Goal: Answer question/provide support: Share knowledge or assist other users

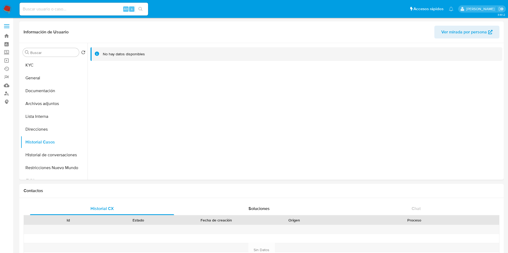
select select "10"
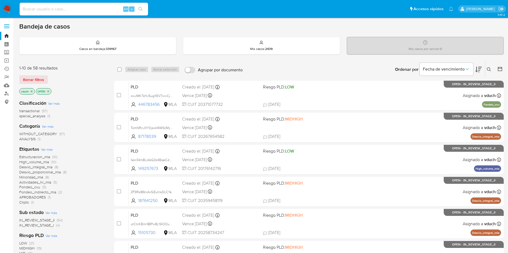
click at [111, 9] on input at bounding box center [84, 9] width 128 height 7
paste input "AioR624K5h8r1Tq9fdPlTBDC"
type input "AioR624K5h8r1Tq9fdPlTBDC"
click at [143, 9] on icon "search-icon" at bounding box center [140, 9] width 4 height 4
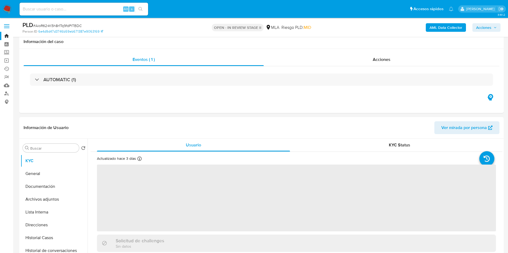
scroll to position [241, 0]
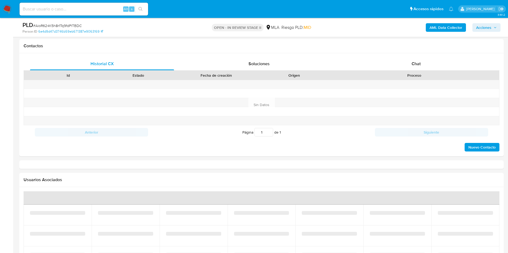
select select "10"
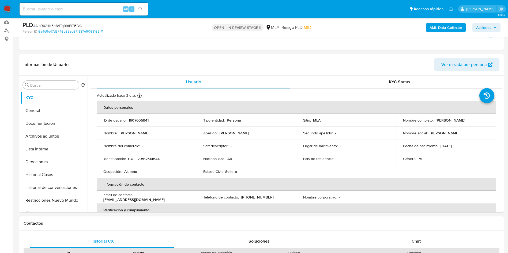
scroll to position [161, 0]
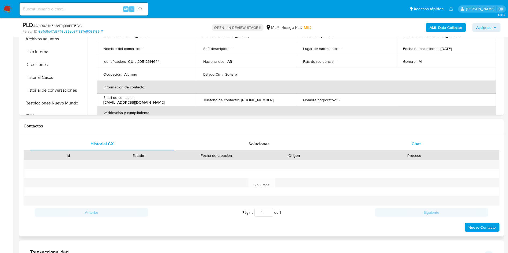
click at [425, 145] on div "Chat" at bounding box center [416, 144] width 144 height 13
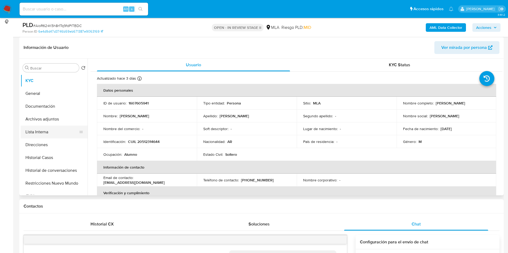
scroll to position [216, 0]
click at [139, 101] on p "1607605941" at bounding box center [138, 103] width 20 height 5
copy p "1607605941"
click at [54, 139] on button "Direcciones" at bounding box center [54, 145] width 67 height 13
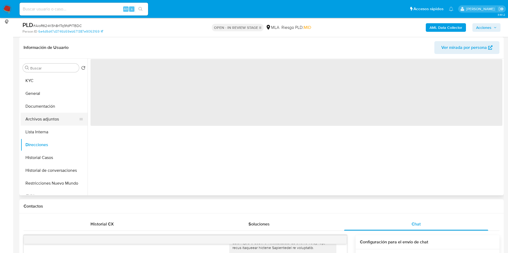
drag, startPoint x: 55, startPoint y: 122, endPoint x: 49, endPoint y: 123, distance: 5.5
click at [55, 122] on button "Archivos adjuntos" at bounding box center [52, 119] width 63 height 13
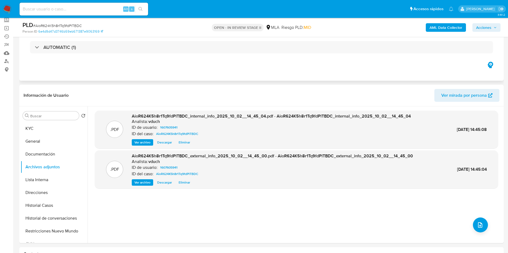
scroll to position [0, 0]
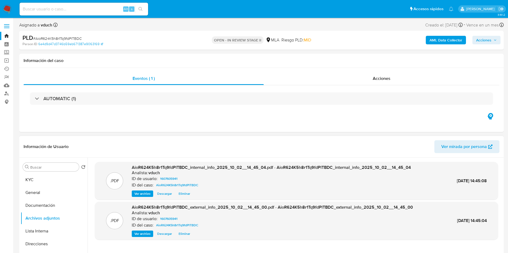
click at [269, 199] on div ".PDF AioR624K5h8r1Tq9fdPlTBDC_internal_info_2025_10_02__14_45_04.pdf - AioR624K…" at bounding box center [296, 181] width 403 height 38
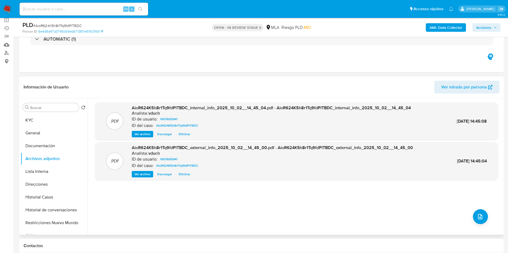
scroll to position [80, 0]
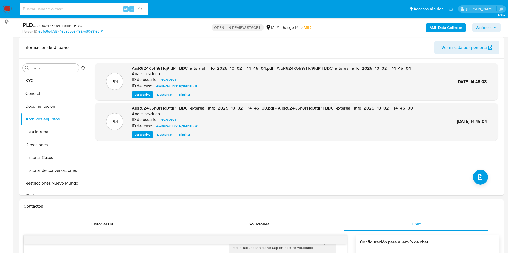
click at [96, 11] on input at bounding box center [84, 9] width 128 height 7
paste input "1bAVzoFKv82Y99PBX6HN5V6S"
type input "1bAVzoFKv82Y99PBX6HN5V6S"
click at [142, 10] on icon "search-icon" at bounding box center [140, 9] width 4 height 4
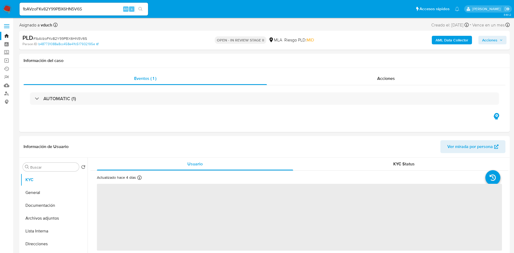
select select "10"
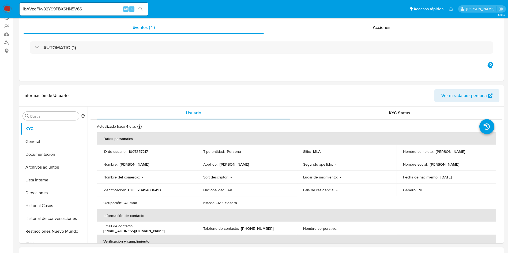
scroll to position [80, 0]
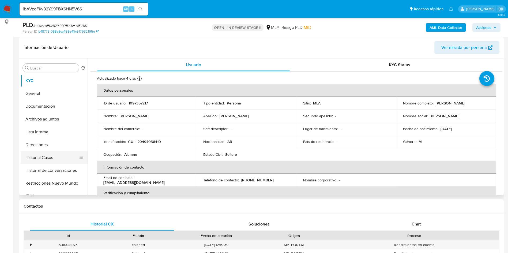
click at [51, 154] on button "Historial Casos" at bounding box center [52, 157] width 63 height 13
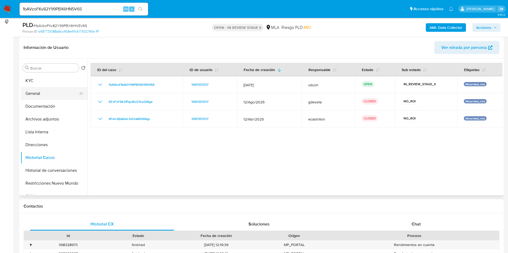
click at [40, 91] on button "General" at bounding box center [52, 93] width 63 height 13
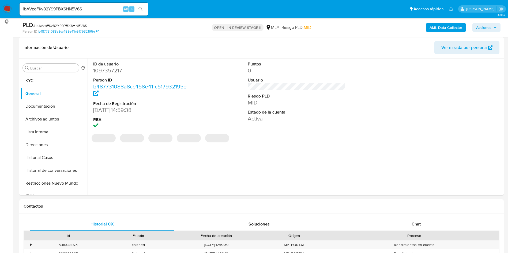
click at [108, 72] on dd "1097357217" at bounding box center [142, 70] width 98 height 7
copy dd "1097357217"
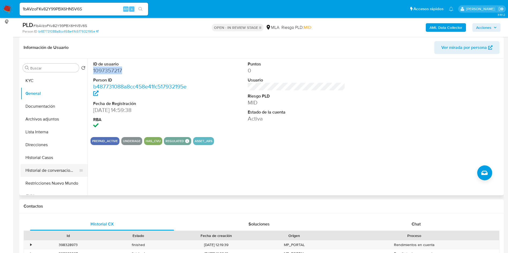
click at [41, 171] on button "Historial de conversaciones" at bounding box center [52, 170] width 63 height 13
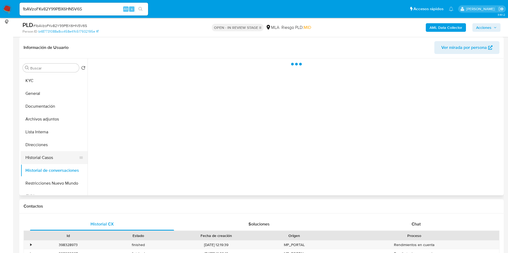
click at [46, 162] on button "Historial Casos" at bounding box center [52, 157] width 63 height 13
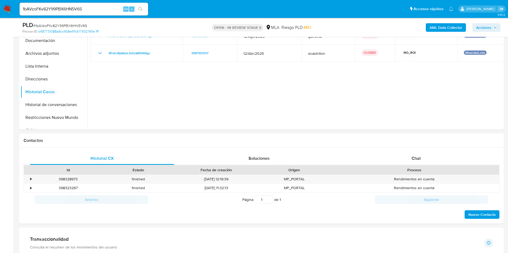
scroll to position [241, 0]
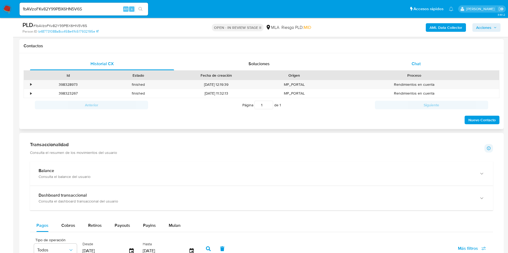
click at [401, 63] on div "Chat" at bounding box center [416, 64] width 144 height 13
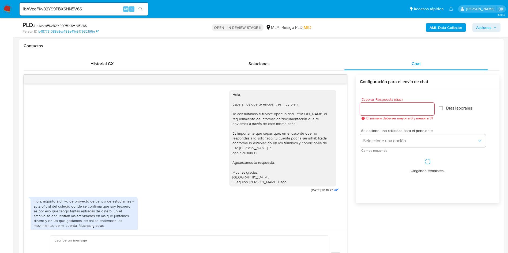
scroll to position [31, 0]
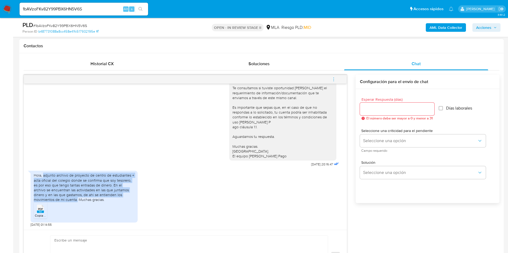
drag, startPoint x: 43, startPoint y: 176, endPoint x: 46, endPoint y: 198, distance: 21.8
click at [46, 198] on div "Hola, adjunto archivo de proyecto de centro de estudiantes + acta oficial del c…" at bounding box center [84, 187] width 101 height 29
copy div "adjunto archivo de proyecto de centro de estudiantes + acta oficial del colegio…"
click at [162, 195] on div "Hola, adjunto archivo de proyecto de centro de estudiantes + acta oficial del c…" at bounding box center [185, 197] width 309 height 59
click at [126, 188] on div "Hola, adjunto archivo de proyecto de centro de estudiantes + acta oficial del c…" at bounding box center [84, 187] width 101 height 29
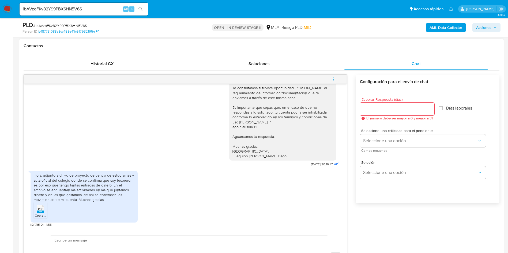
click at [89, 200] on div "Hola, adjunto archivo de proyecto de centro de estudiantes + acta oficial del c…" at bounding box center [84, 187] width 101 height 29
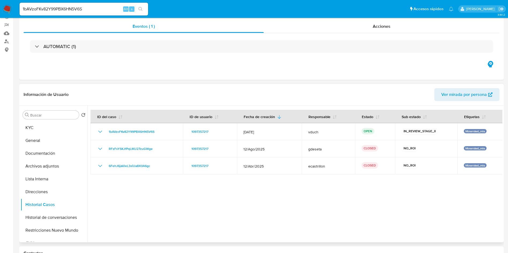
scroll to position [0, 0]
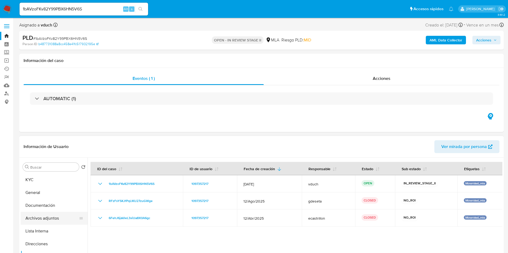
click at [59, 213] on button "Archivos adjuntos" at bounding box center [52, 218] width 63 height 13
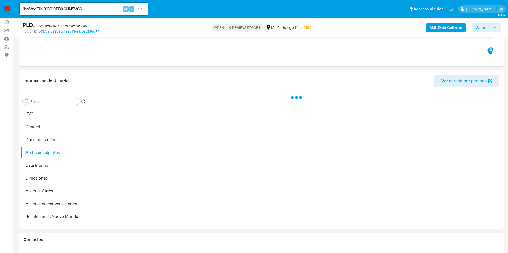
scroll to position [80, 0]
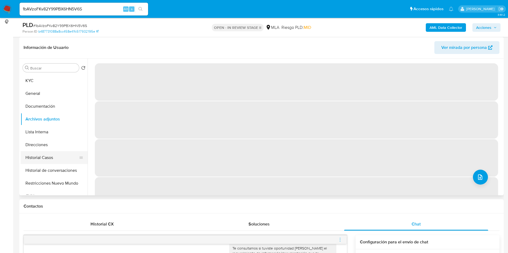
click at [68, 161] on button "Historial Casos" at bounding box center [52, 157] width 63 height 13
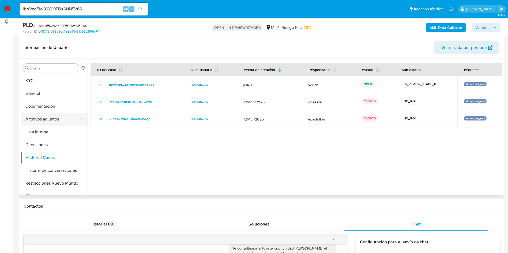
click at [65, 117] on button "Archivos adjuntos" at bounding box center [52, 119] width 63 height 13
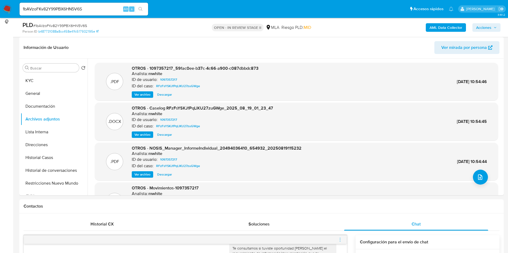
click at [449, 28] on b "AML Data Collector" at bounding box center [445, 27] width 33 height 9
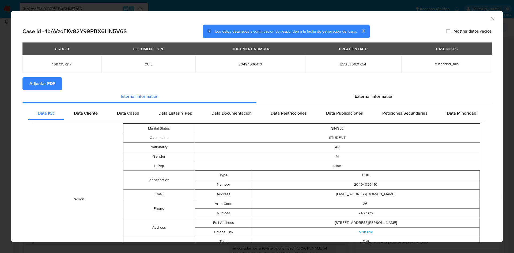
click at [51, 84] on span "Adjuntar PDF" at bounding box center [42, 84] width 26 height 12
click at [490, 18] on icon "Cerrar ventana" at bounding box center [492, 18] width 5 height 5
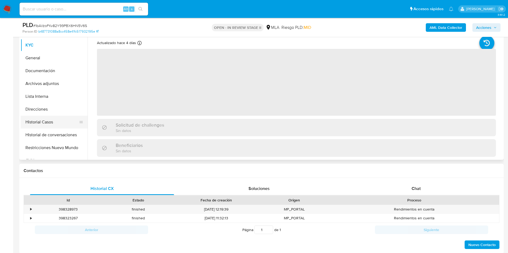
scroll to position [120, 0]
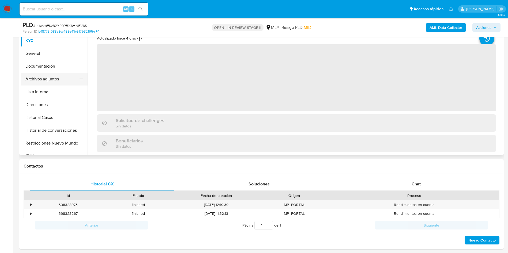
drag, startPoint x: 67, startPoint y: 77, endPoint x: 58, endPoint y: 78, distance: 8.7
click at [67, 76] on button "Archivos adjuntos" at bounding box center [52, 79] width 63 height 13
select select "10"
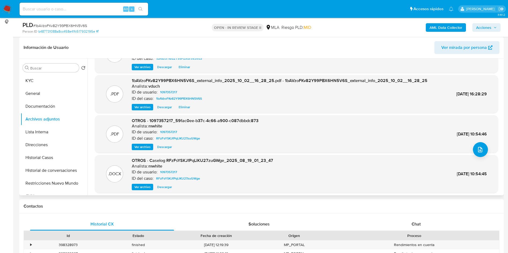
scroll to position [40, 0]
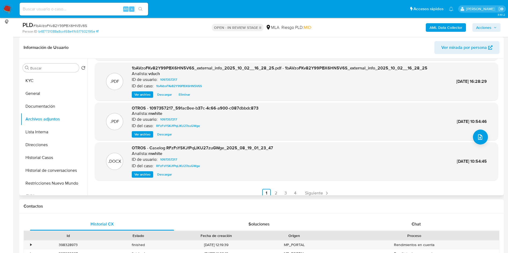
click at [146, 174] on span "Ver archivo" at bounding box center [142, 174] width 16 height 5
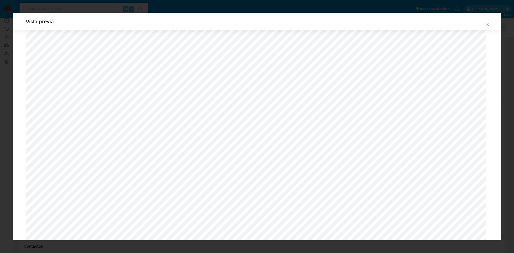
scroll to position [391, 0]
click at [491, 25] on button "Attachment preview" at bounding box center [488, 24] width 12 height 9
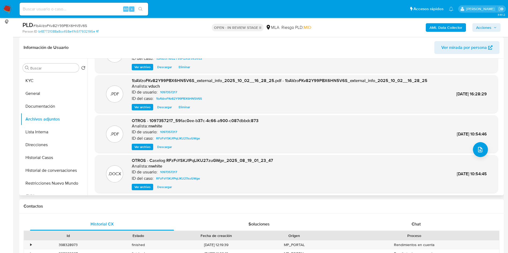
scroll to position [45, 0]
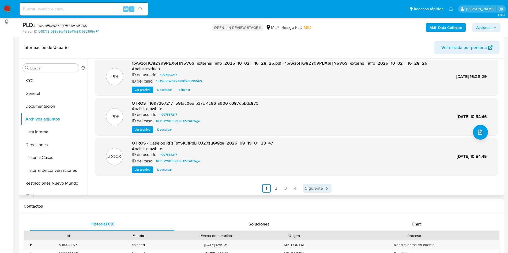
click at [319, 191] on span "Siguiente" at bounding box center [314, 189] width 18 height 4
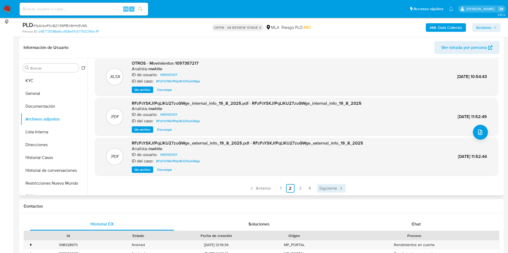
click at [331, 189] on span "Siguiente" at bounding box center [328, 189] width 18 height 4
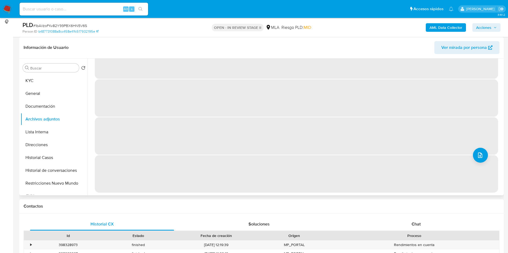
scroll to position [0, 0]
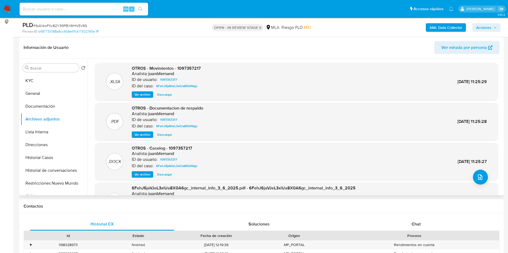
click at [138, 135] on span "Ver archivo" at bounding box center [142, 134] width 16 height 5
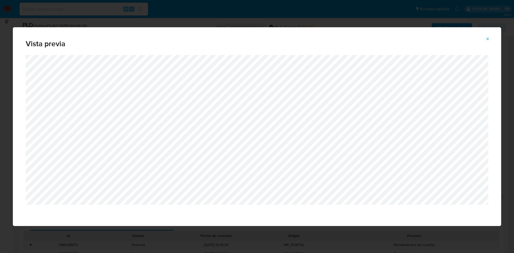
click at [488, 39] on icon "Attachment preview" at bounding box center [488, 39] width 4 height 4
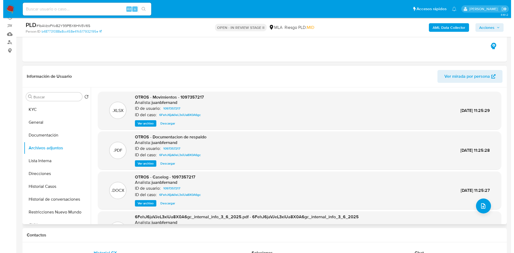
scroll to position [80, 0]
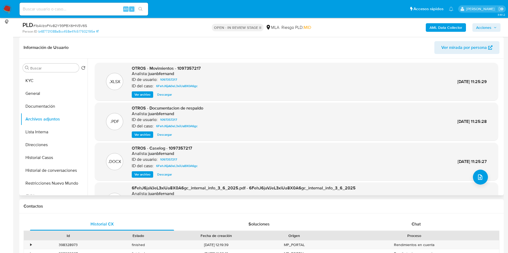
click at [139, 172] on span "Ver archivo" at bounding box center [142, 174] width 16 height 5
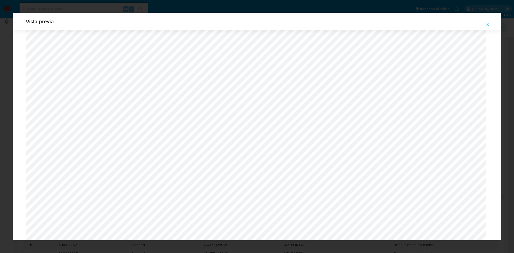
scroll to position [310, 0]
click at [489, 23] on icon "Attachment preview" at bounding box center [488, 24] width 4 height 4
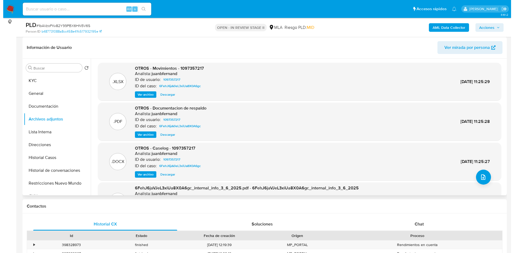
scroll to position [45, 0]
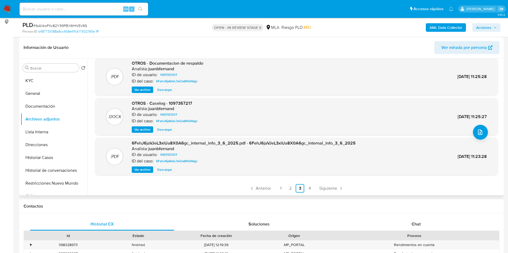
click at [144, 89] on span "Ver archivo" at bounding box center [142, 89] width 16 height 5
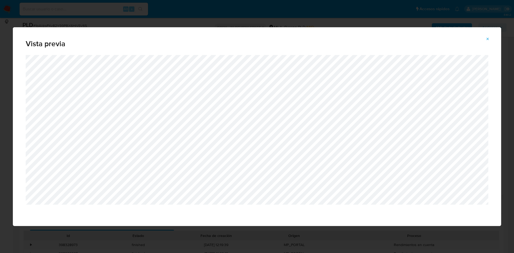
click at [485, 39] on button "Attachment preview" at bounding box center [488, 39] width 12 height 9
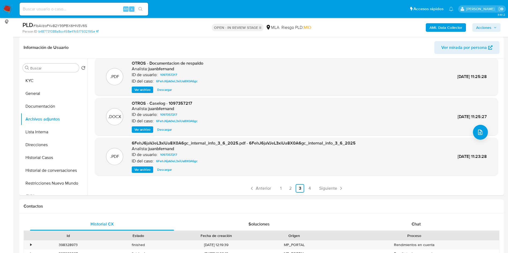
click at [142, 129] on span "Ver archivo" at bounding box center [142, 129] width 16 height 5
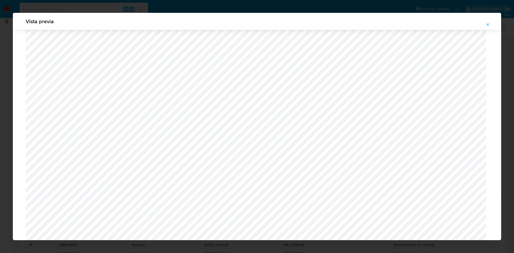
scroll to position [369, 0]
drag, startPoint x: 484, startPoint y: 24, endPoint x: 437, endPoint y: 21, distance: 47.7
click at [484, 23] on button "Attachment preview" at bounding box center [488, 24] width 12 height 9
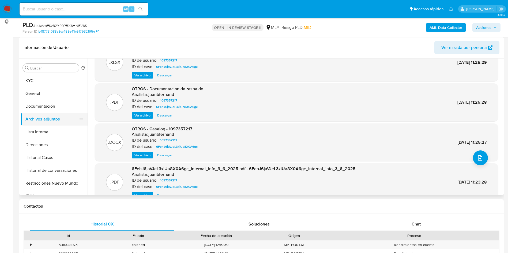
scroll to position [0, 0]
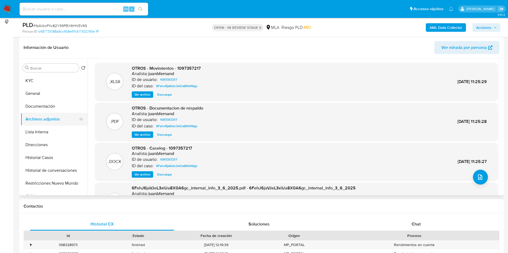
click at [49, 111] on button "Documentación" at bounding box center [54, 106] width 67 height 13
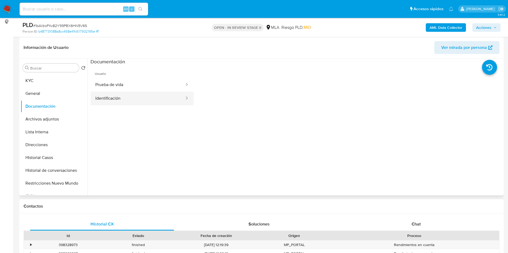
click at [118, 95] on button "Identificación" at bounding box center [137, 99] width 94 height 14
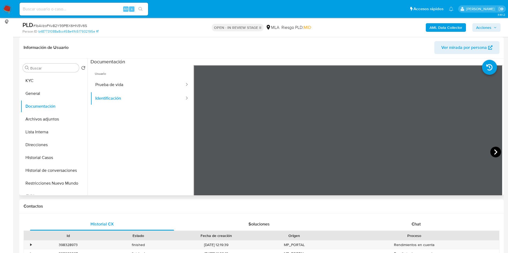
click at [490, 149] on icon at bounding box center [495, 152] width 11 height 11
click at [43, 121] on button "Archivos adjuntos" at bounding box center [52, 119] width 63 height 13
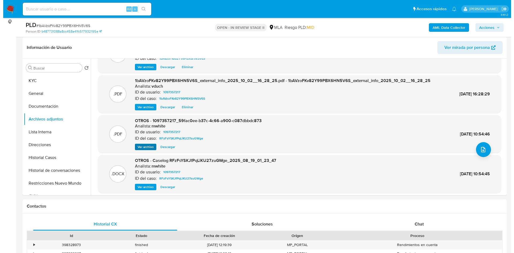
scroll to position [40, 0]
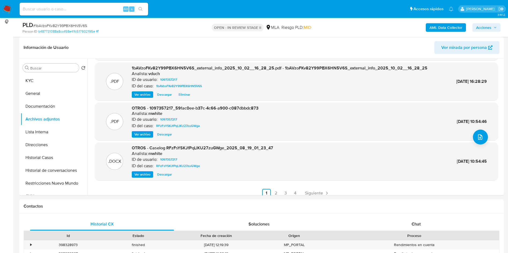
click at [148, 175] on span "Ver archivo" at bounding box center [142, 174] width 16 height 5
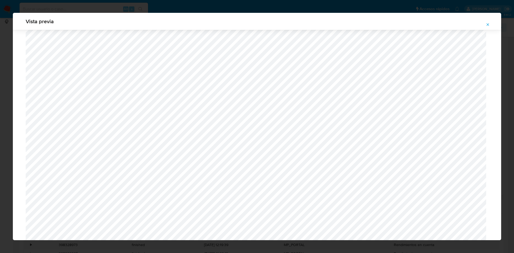
scroll to position [391, 0]
click at [488, 27] on span "Attachment preview" at bounding box center [488, 24] width 4 height 7
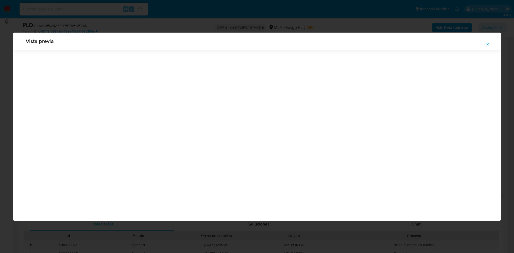
scroll to position [0, 0]
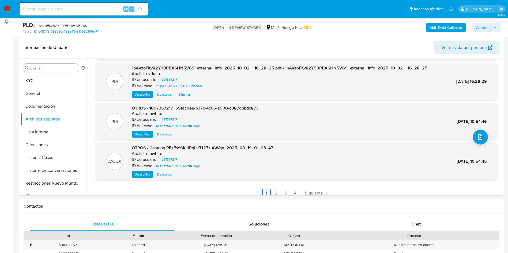
click at [142, 177] on span "Ver archivo" at bounding box center [142, 174] width 16 height 5
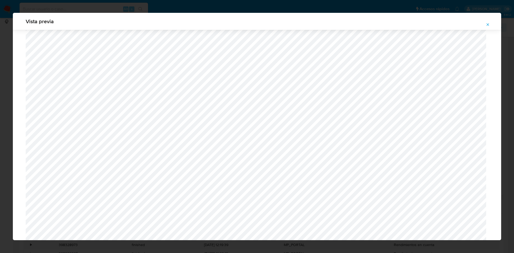
scroll to position [431, 0]
click at [486, 27] on span "Attachment preview" at bounding box center [488, 24] width 4 height 7
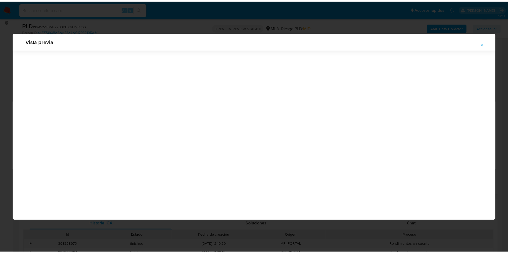
scroll to position [0, 0]
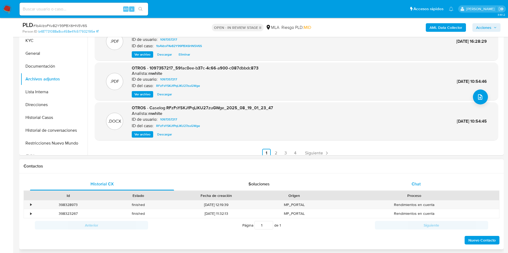
click at [415, 182] on span "Chat" at bounding box center [415, 184] width 9 height 6
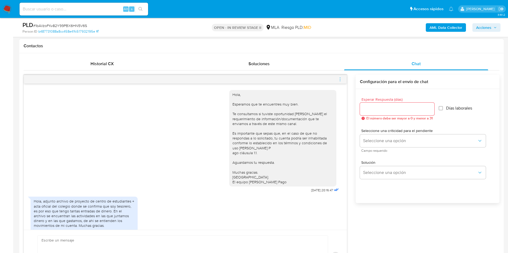
scroll to position [31, 0]
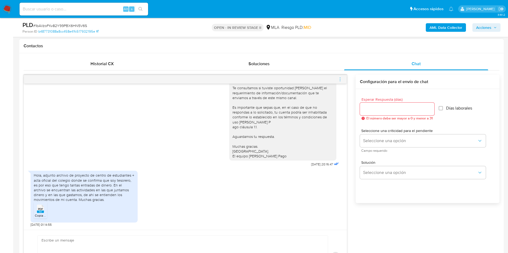
click at [183, 234] on div "Enviar" at bounding box center [185, 256] width 323 height 53
click at [178, 244] on textarea at bounding box center [180, 256] width 279 height 41
paste textarea "Hola, ¡Muchas gracias por tu respuesta! Confirmamos la recepción de la document…"
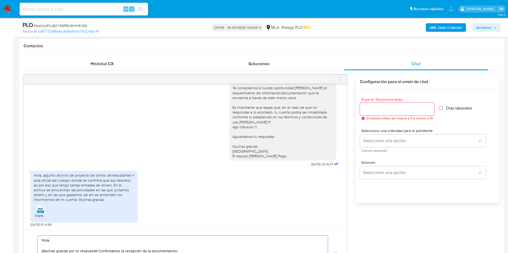
scroll to position [274, 0]
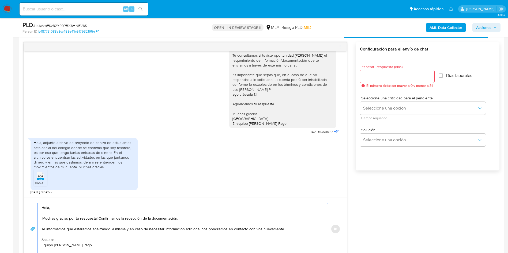
type textarea "Hola, ¡Muchas gracias por tu respuesta! Confirmamos la recepción de la document…"
click at [376, 77] on input "Esperar Respuesta (días)" at bounding box center [397, 76] width 74 height 7
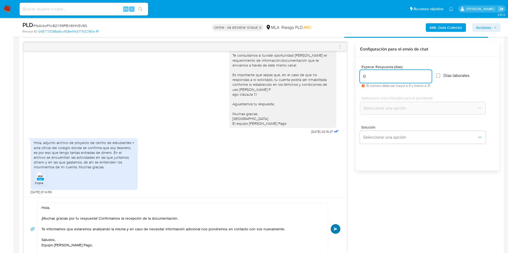
type input "0"
click at [334, 229] on span "Enviar" at bounding box center [335, 229] width 4 height 3
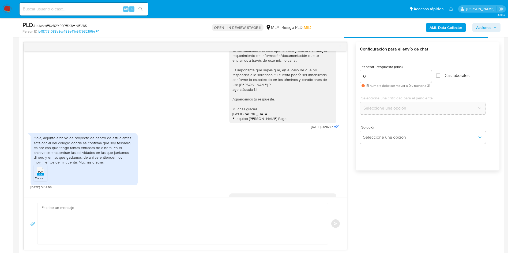
scroll to position [100, 0]
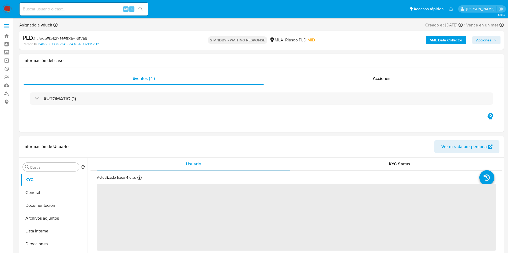
select select "10"
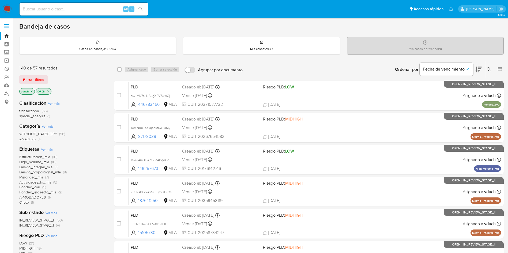
click at [342, 70] on icon at bounding box center [489, 69] width 4 height 4
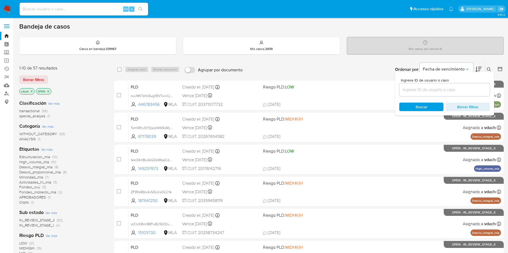
click at [342, 92] on input at bounding box center [444, 89] width 90 height 7
type input "1bAVzoFKv82Y99PBX6HN5V6S"
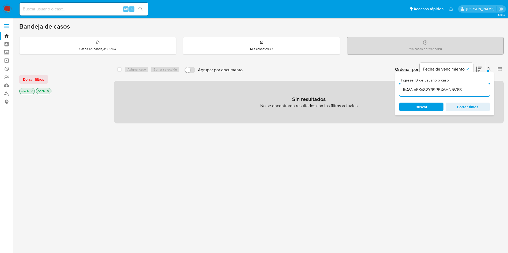
click at [53, 90] on div "vduch OPEN" at bounding box center [62, 91] width 86 height 7
click at [50, 90] on p "OPEN" at bounding box center [43, 91] width 15 height 6
click at [48, 91] on icon "close-filter" at bounding box center [48, 91] width 3 height 3
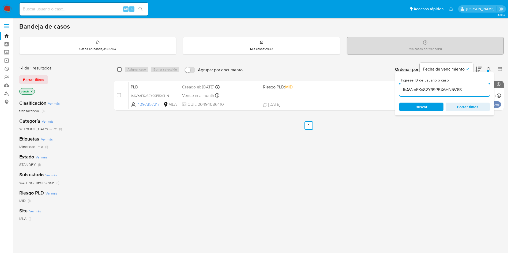
click at [119, 70] on input "checkbox" at bounding box center [119, 69] width 4 height 4
checkbox input "true"
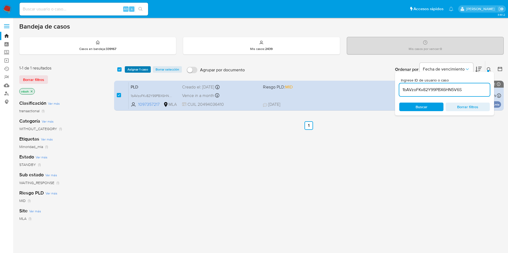
click at [135, 69] on span "Asignar 1 caso" at bounding box center [137, 69] width 21 height 5
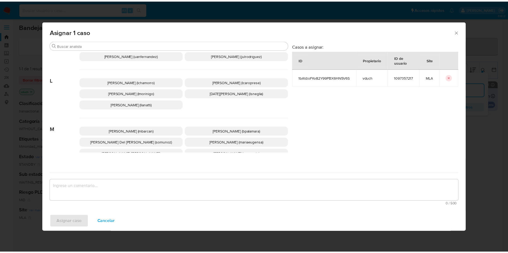
scroll to position [425, 0]
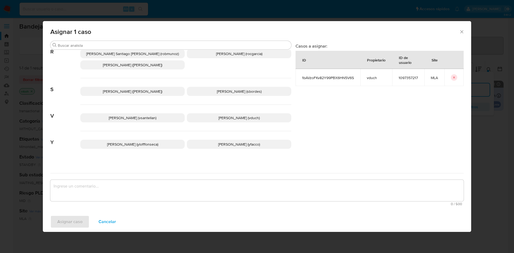
click at [232, 113] on p "Valeria Duch (vduch)" at bounding box center [239, 117] width 104 height 9
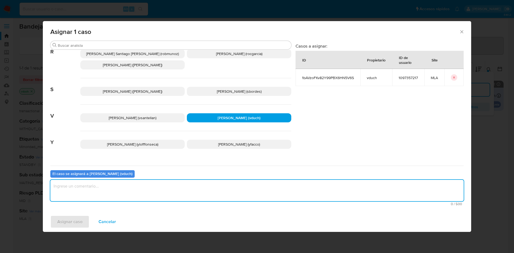
drag, startPoint x: 244, startPoint y: 181, endPoint x: 143, endPoint y: 212, distance: 105.6
click at [244, 169] on textarea "assign-modal" at bounding box center [256, 190] width 413 height 21
click at [79, 169] on span "Asignar caso" at bounding box center [69, 222] width 25 height 12
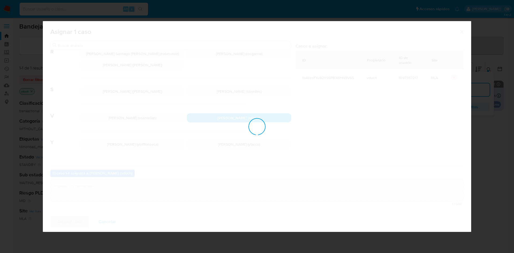
checkbox input "false"
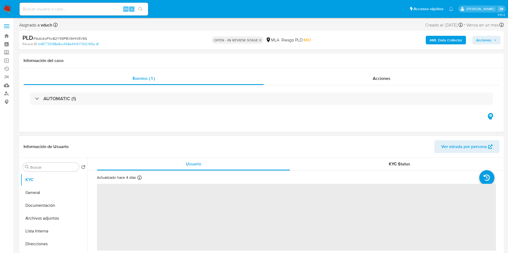
select select "10"
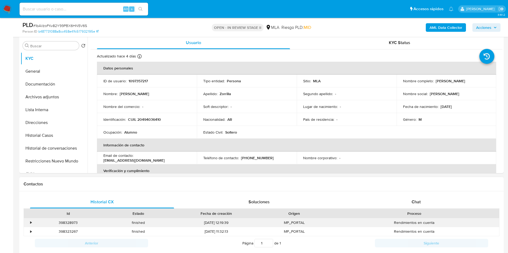
scroll to position [201, 0]
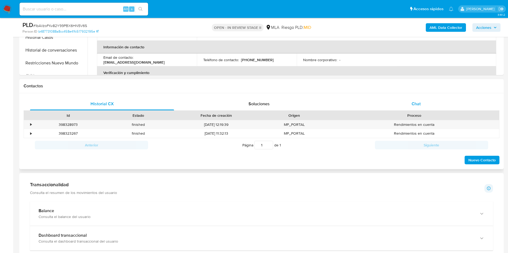
click at [420, 107] on div "Chat" at bounding box center [416, 104] width 144 height 13
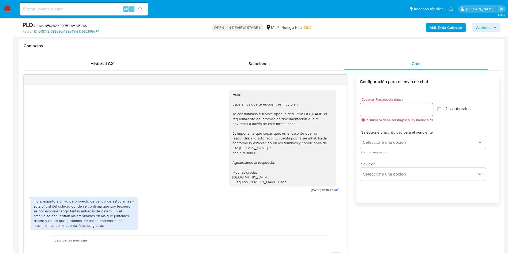
scroll to position [100, 0]
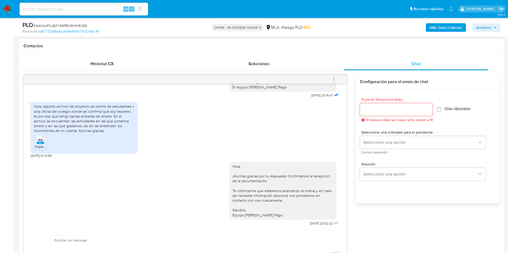
click at [334, 84] on span "menu-action" at bounding box center [333, 79] width 5 height 13
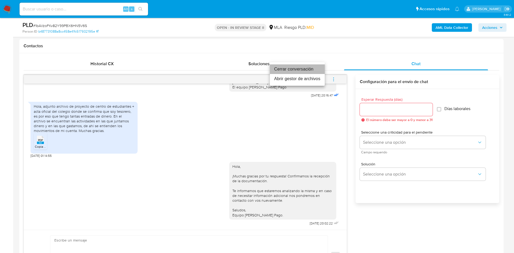
click at [307, 68] on li "Cerrar conversación" at bounding box center [297, 70] width 55 height 10
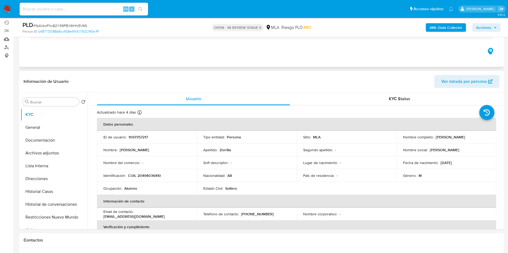
scroll to position [0, 0]
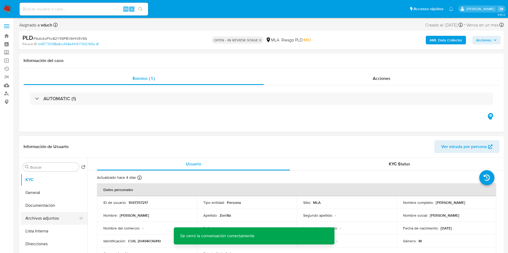
click at [63, 217] on button "Archivos adjuntos" at bounding box center [52, 218] width 63 height 13
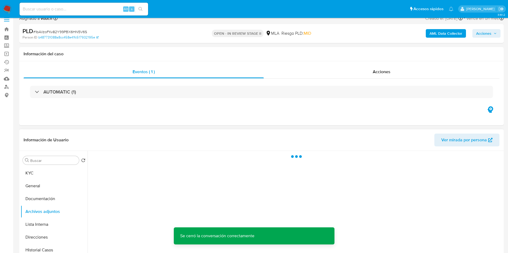
scroll to position [80, 0]
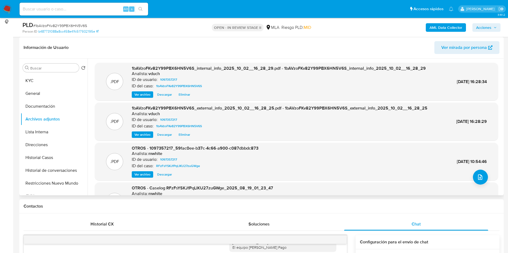
click at [239, 111] on span "1bAVzoFKv82Y99PBX6HN5V6S_external_info_2025_10_02__16_28_25.pdf - 1bAVzoFKv82Y9…" at bounding box center [279, 108] width 295 height 6
click at [296, 220] on div "Soluciones" at bounding box center [259, 224] width 144 height 13
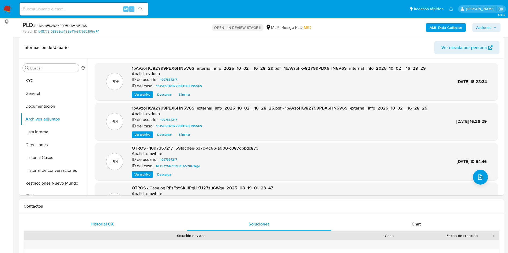
click at [130, 224] on div "Historial CX" at bounding box center [102, 224] width 144 height 13
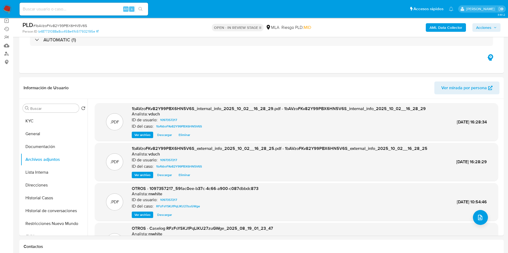
scroll to position [0, 0]
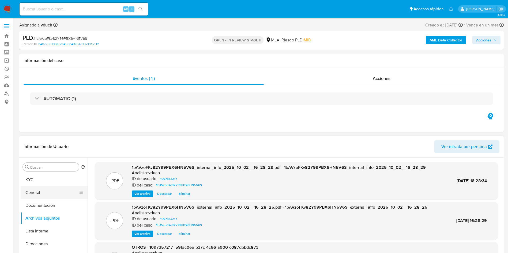
click at [43, 187] on button "General" at bounding box center [52, 193] width 63 height 13
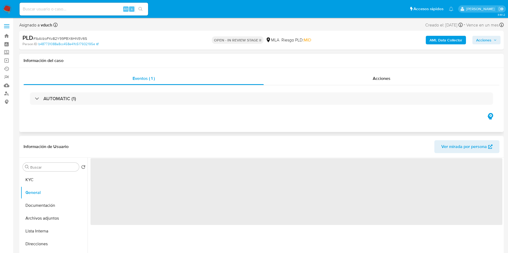
drag, startPoint x: 45, startPoint y: 180, endPoint x: 214, endPoint y: 112, distance: 181.6
click at [45, 180] on button "KYC" at bounding box center [54, 180] width 67 height 13
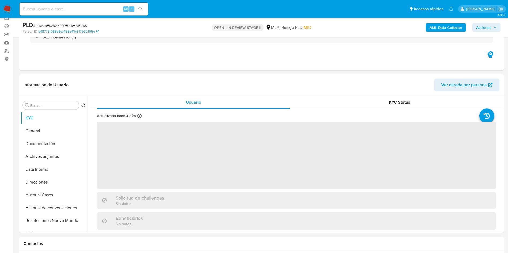
scroll to position [80, 0]
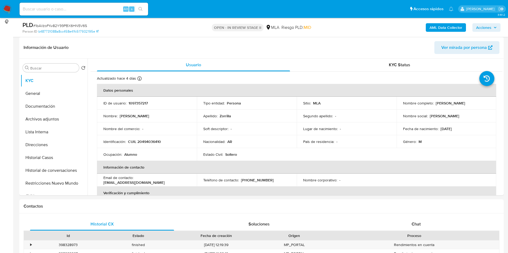
click at [50, 122] on button "Archivos adjuntos" at bounding box center [52, 119] width 63 height 13
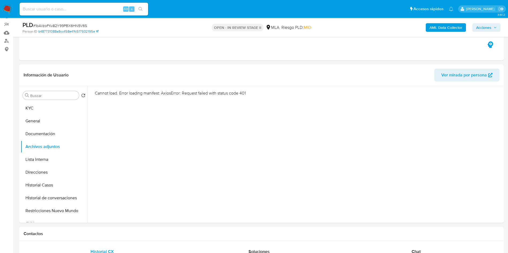
scroll to position [40, 0]
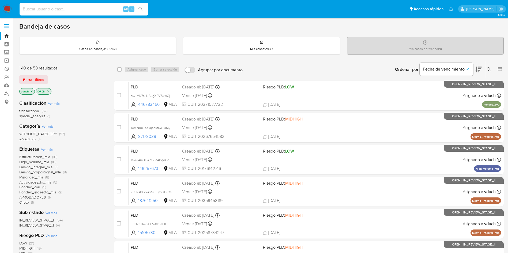
click at [114, 11] on input at bounding box center [84, 9] width 128 height 7
paste input "1bAVzoFKv82Y99PBX6HN5V6S"
type input "1bAVzoFKv82Y99PBX6HN5V6S"
click at [139, 6] on button "search-icon" at bounding box center [140, 8] width 11 height 7
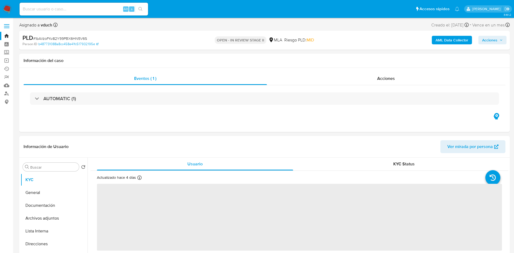
select select "10"
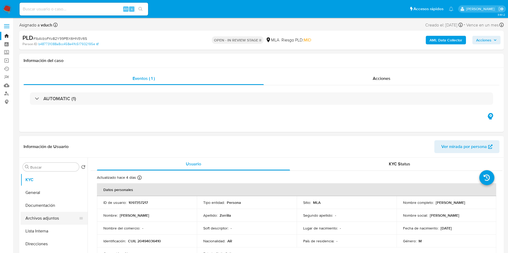
click at [48, 216] on button "Archivos adjuntos" at bounding box center [52, 218] width 63 height 13
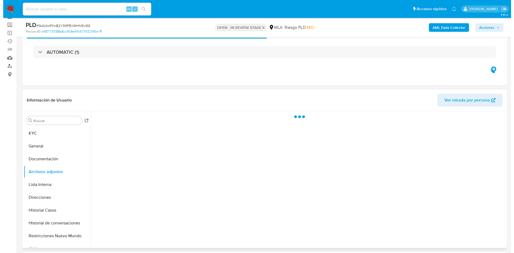
scroll to position [40, 0]
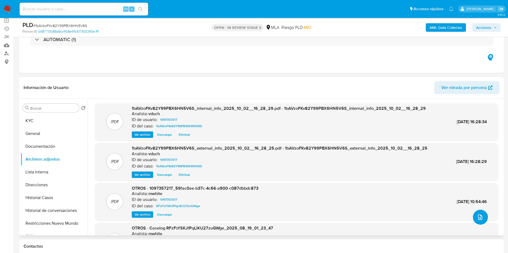
click at [480, 221] on button "upload-file" at bounding box center [480, 217] width 15 height 15
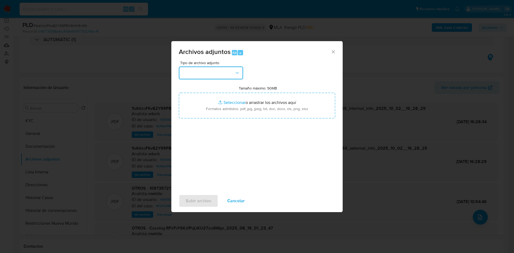
click at [215, 76] on button "button" at bounding box center [211, 73] width 64 height 13
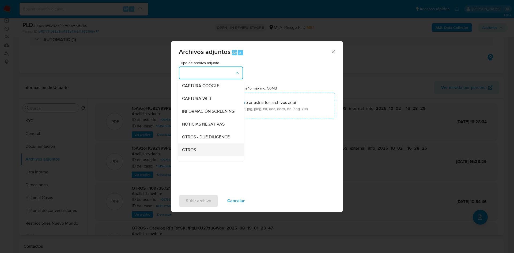
click at [199, 154] on div "OTROS" at bounding box center [209, 150] width 55 height 13
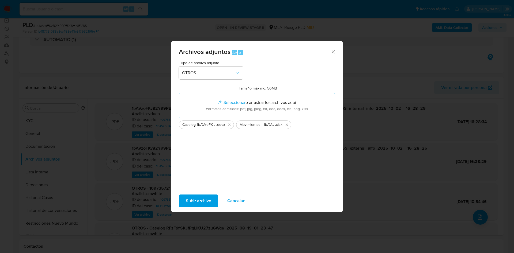
click at [204, 198] on span "Subir archivo" at bounding box center [198, 201] width 25 height 12
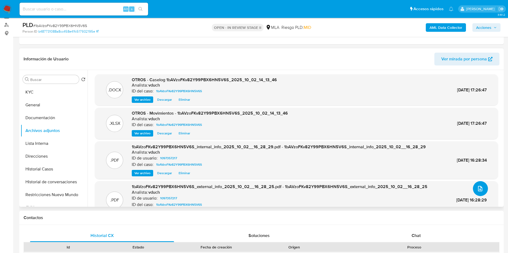
scroll to position [80, 0]
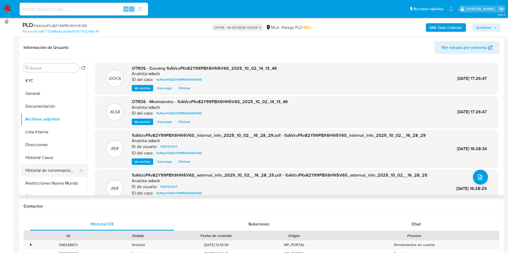
click at [43, 177] on button "Historial de conversaciones" at bounding box center [52, 170] width 63 height 13
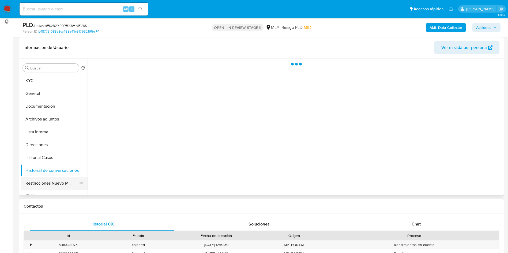
click at [46, 185] on button "Restricciones Nuevo Mundo" at bounding box center [52, 183] width 63 height 13
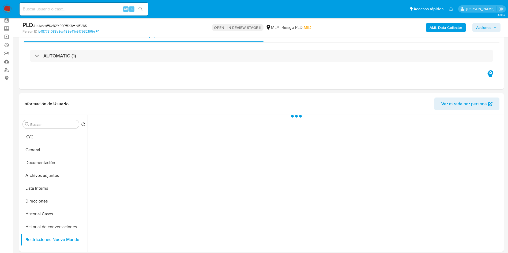
scroll to position [40, 0]
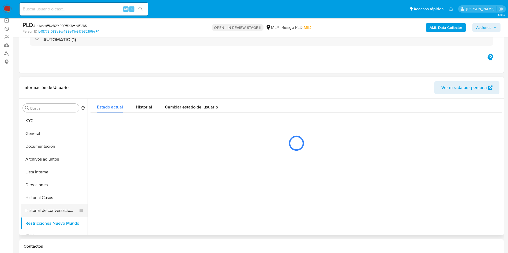
click at [51, 210] on button "Historial de conversaciones" at bounding box center [52, 210] width 63 height 13
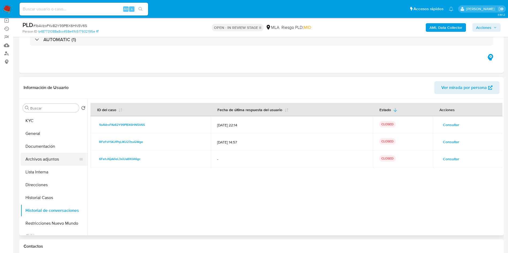
click at [49, 159] on button "Archivos adjuntos" at bounding box center [52, 159] width 63 height 13
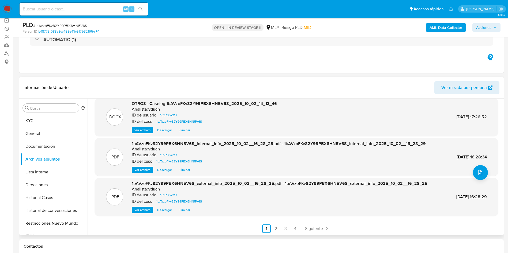
scroll to position [45, 0]
click at [47, 201] on button "Historial Casos" at bounding box center [52, 198] width 63 height 13
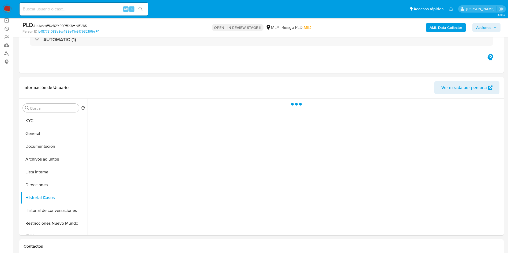
click at [496, 28] on icon "button" at bounding box center [494, 27] width 3 height 3
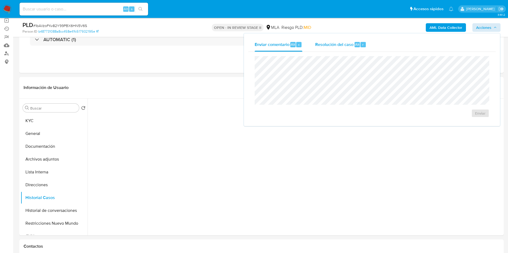
click at [353, 48] on div "Resolución del caso Alt r" at bounding box center [340, 45] width 51 height 14
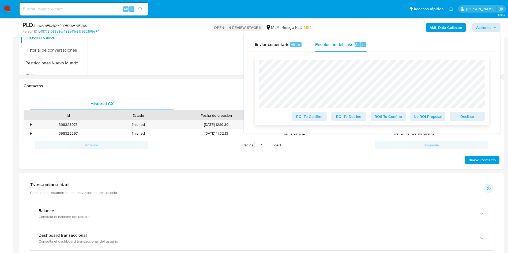
click at [428, 117] on span "No ROI Proposal" at bounding box center [428, 116] width 28 height 7
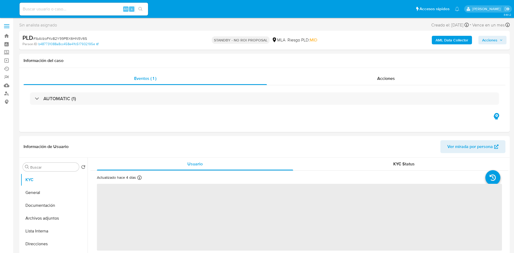
select select "10"
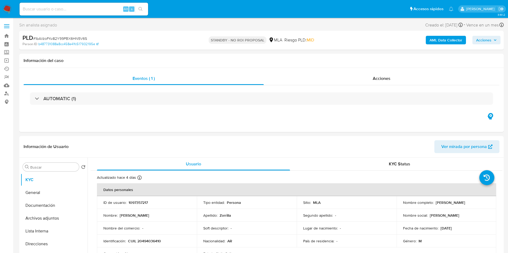
click at [78, 6] on input at bounding box center [84, 9] width 128 height 7
paste input "ap8R69MaeXUPDoP5CAfFsDIZ"
type input "ap8R69MaeXUPDoP5CAfFsDIZ"
click at [141, 7] on icon "search-icon" at bounding box center [140, 9] width 4 height 4
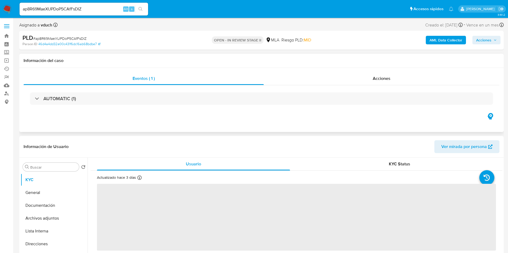
select select "10"
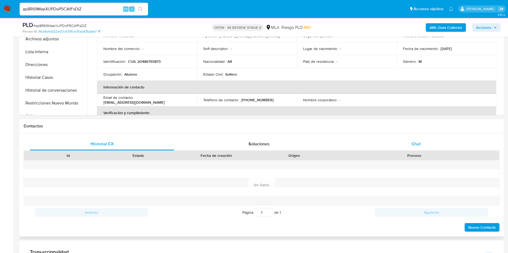
click at [448, 147] on div "Chat" at bounding box center [416, 144] width 144 height 13
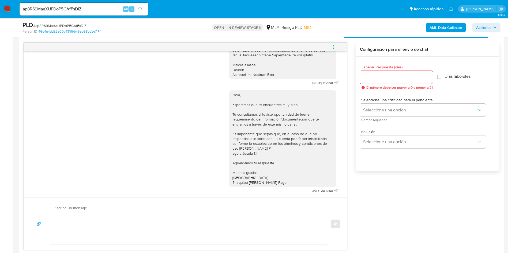
scroll to position [281, 0]
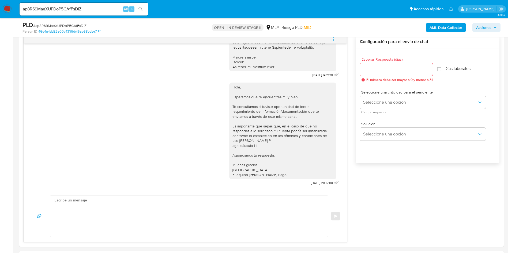
click at [337, 39] on button "menu-action" at bounding box center [334, 39] width 18 height 13
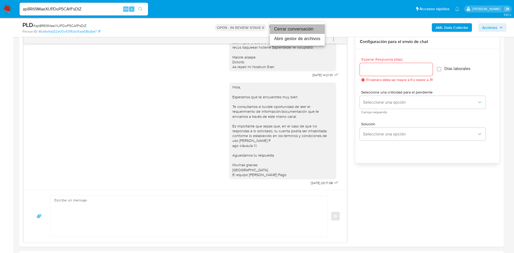
click at [304, 31] on li "Cerrar conversación" at bounding box center [297, 29] width 55 height 10
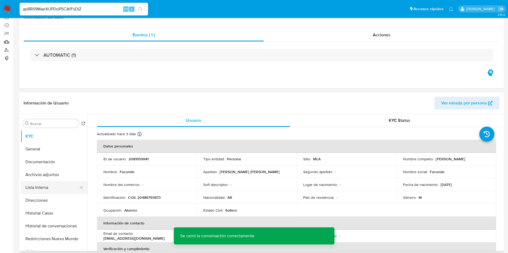
scroll to position [80, 0]
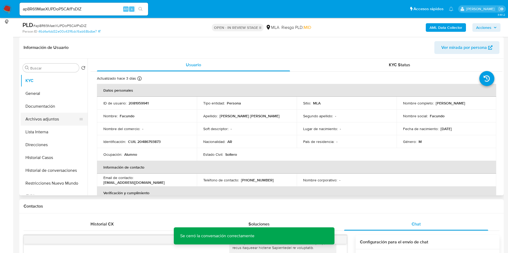
click at [65, 124] on button "Archivos adjuntos" at bounding box center [52, 119] width 63 height 13
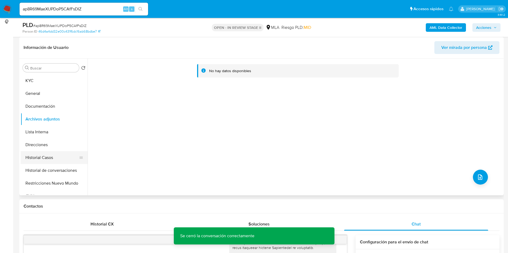
click at [76, 154] on button "Historial Casos" at bounding box center [52, 157] width 63 height 13
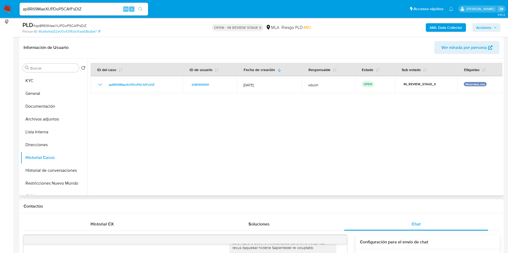
click at [245, 162] on div at bounding box center [295, 127] width 415 height 137
click at [283, 144] on div at bounding box center [295, 127] width 415 height 137
